Goal: Information Seeking & Learning: Find specific fact

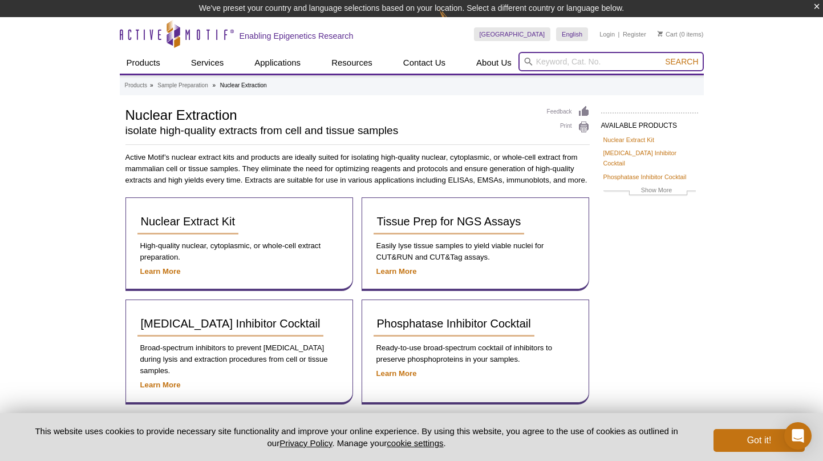
click at [562, 64] on input "search" at bounding box center [610, 61] width 185 height 19
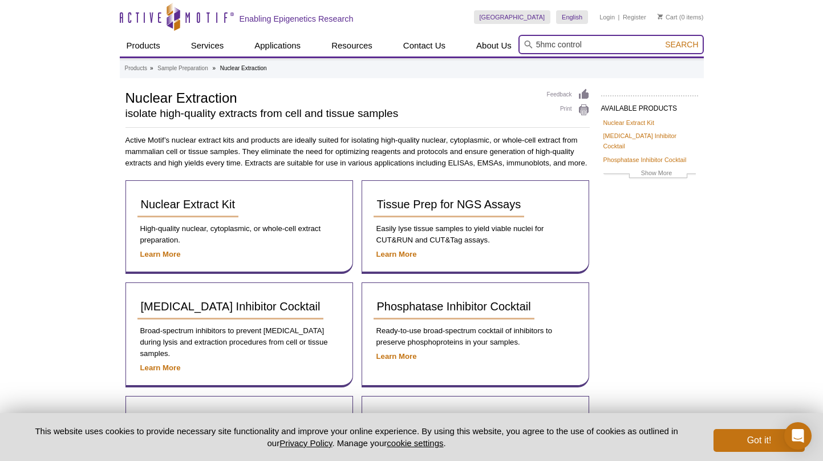
type input "5hmc control"
click at [661, 39] on button "Search" at bounding box center [681, 44] width 40 height 10
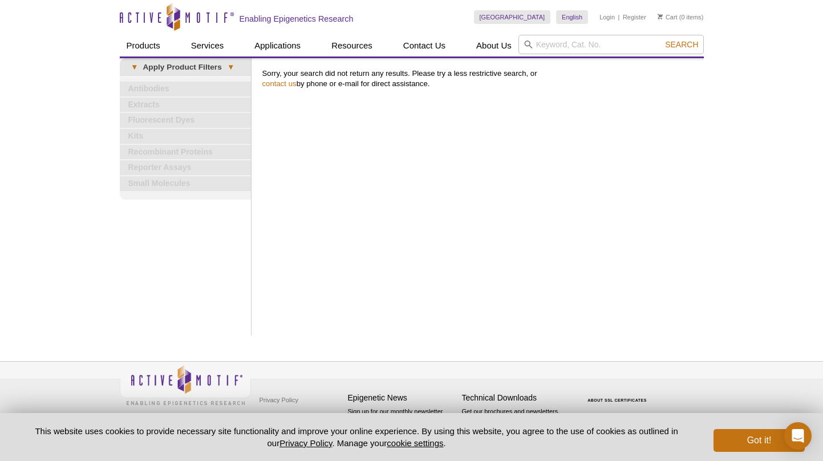
click at [713, 141] on div "Active Motif Logo Enabling Epigenetics Research 0 Search Skip to content Active…" at bounding box center [411, 230] width 823 height 461
